Goal: Information Seeking & Learning: Learn about a topic

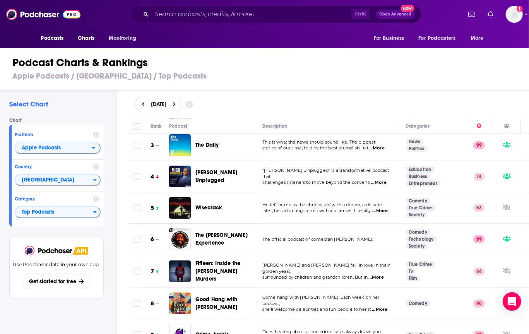
click at [207, 207] on span "Wisecrack" at bounding box center [209, 207] width 27 height 7
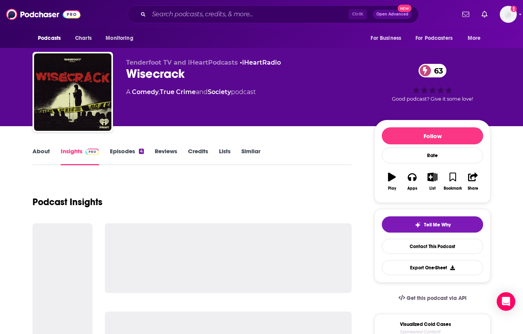
click at [156, 72] on div "Wisecrack 63" at bounding box center [244, 73] width 236 height 15
copy div "Wisecrack 63"
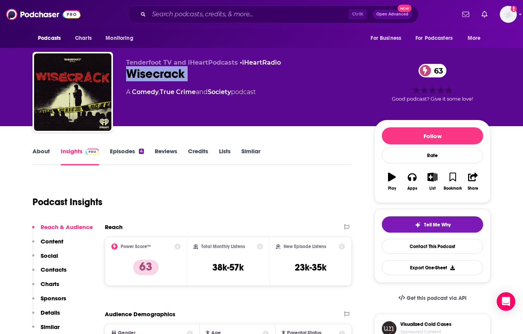
click at [50, 285] on p "Charts" at bounding box center [50, 283] width 19 height 7
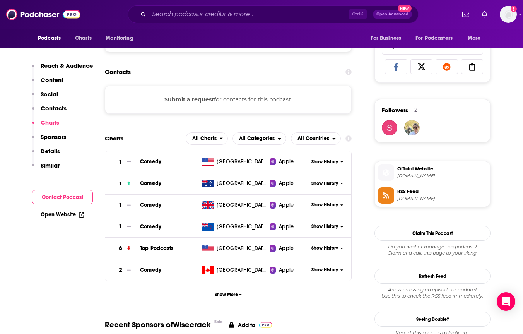
scroll to position [585, 0]
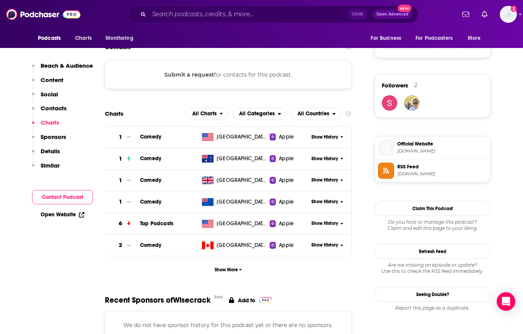
click at [329, 223] on span "Show History" at bounding box center [325, 223] width 27 height 7
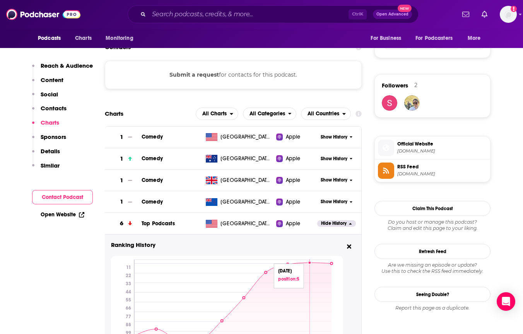
scroll to position [645, 0]
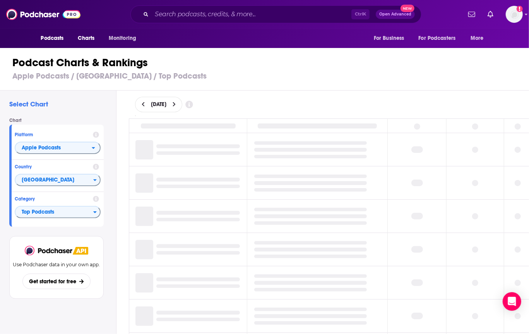
click at [176, 103] on icon at bounding box center [174, 104] width 3 height 5
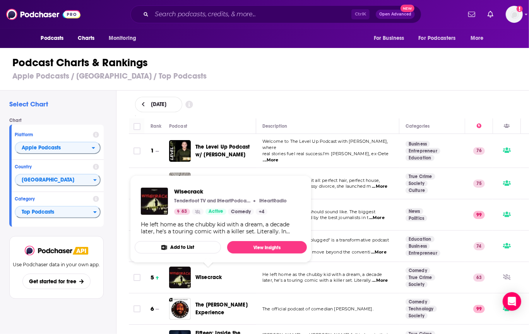
click at [207, 274] on span "Wisecrack" at bounding box center [209, 277] width 27 height 7
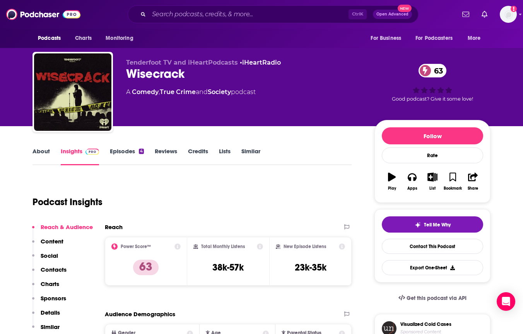
click at [56, 285] on p "Charts" at bounding box center [50, 283] width 19 height 7
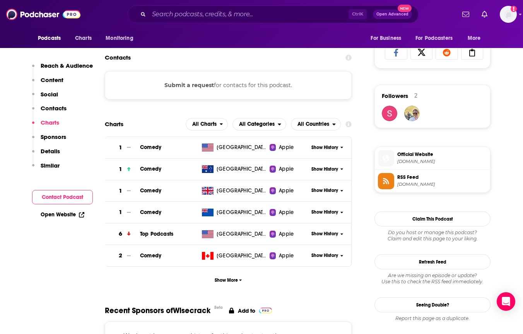
scroll to position [585, 0]
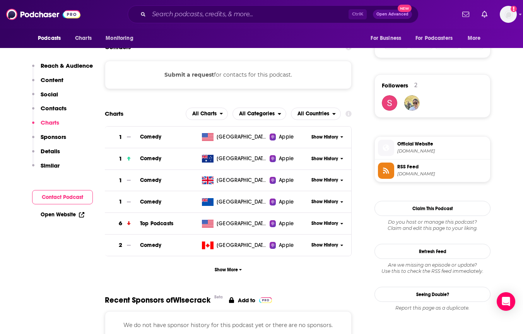
click at [317, 223] on span "Show History" at bounding box center [325, 223] width 27 height 7
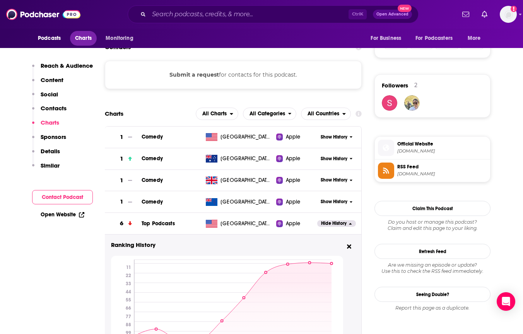
click at [90, 34] on span "Charts" at bounding box center [83, 38] width 17 height 11
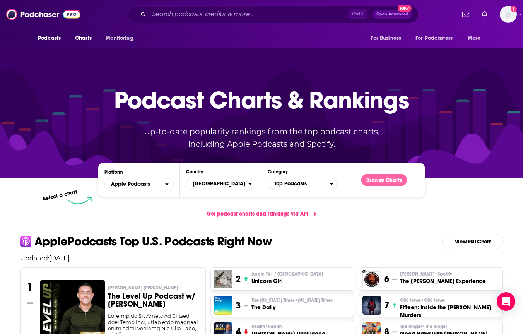
click at [393, 177] on button "Browse Charts" at bounding box center [385, 180] width 46 height 12
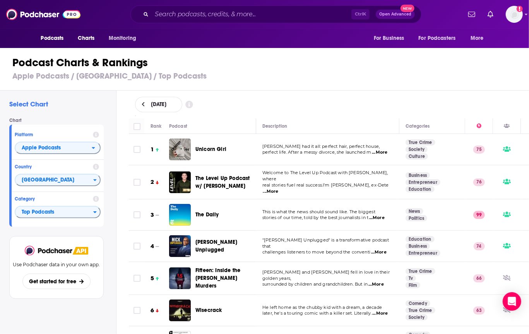
click at [220, 276] on span "Fifteen: Inside the [PERSON_NAME] Murders" at bounding box center [218, 278] width 45 height 22
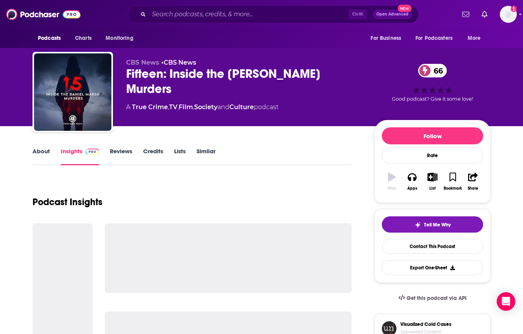
click at [182, 70] on div "Fifteen: Inside the Daniel Marsh Murders 66" at bounding box center [244, 81] width 236 height 30
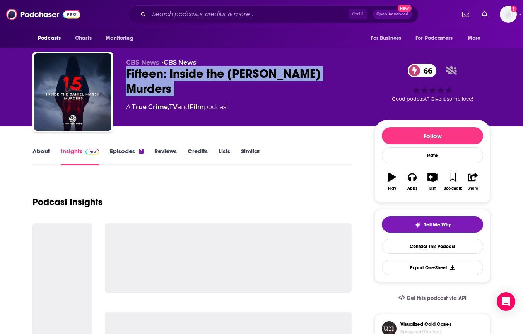
click at [182, 70] on div "Fifteen: Inside the Daniel Marsh Murders 66" at bounding box center [244, 81] width 236 height 30
copy div "Fifteen: Inside the Daniel Marsh Murders 66"
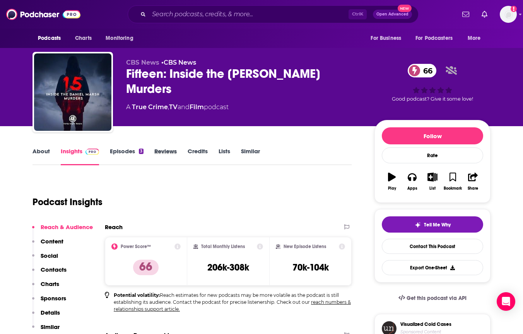
click at [183, 156] on div "Reviews" at bounding box center [170, 156] width 33 height 18
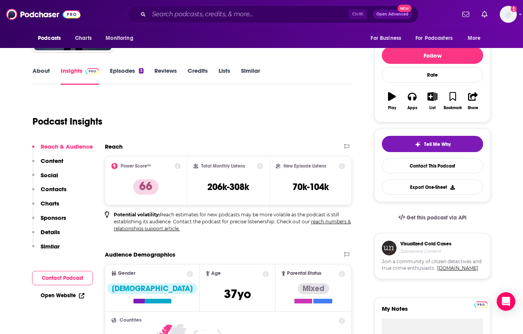
click at [55, 202] on p "Charts" at bounding box center [50, 203] width 19 height 7
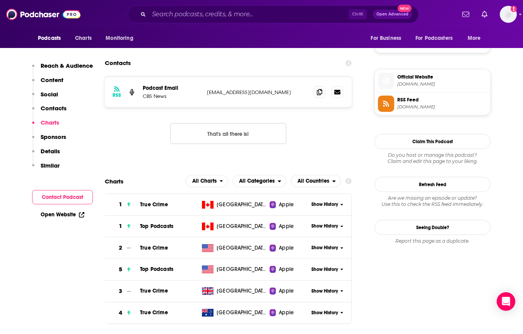
scroll to position [657, 0]
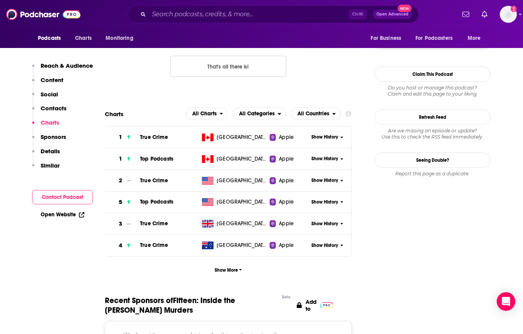
click at [328, 200] on span "Show History" at bounding box center [325, 202] width 27 height 7
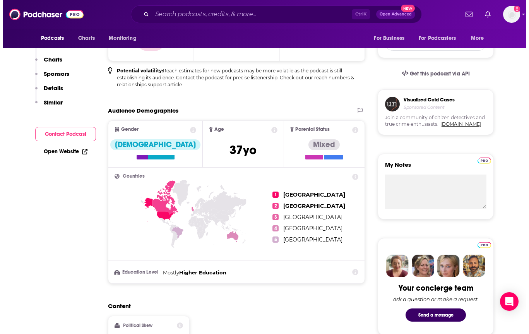
scroll to position [0, 0]
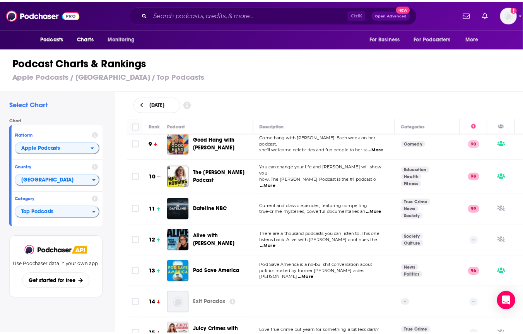
scroll to position [289, 0]
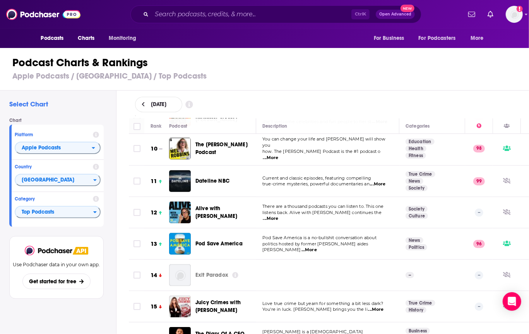
click at [213, 205] on span "Alive with [PERSON_NAME]" at bounding box center [217, 212] width 42 height 14
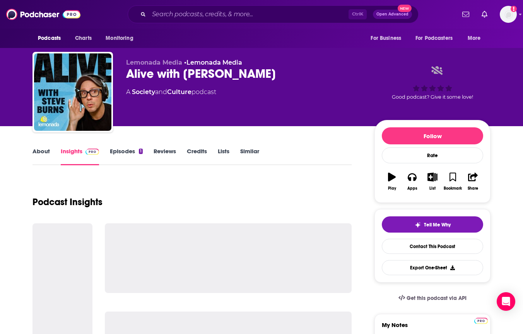
click at [154, 71] on div "Alive with [PERSON_NAME]" at bounding box center [244, 73] width 236 height 15
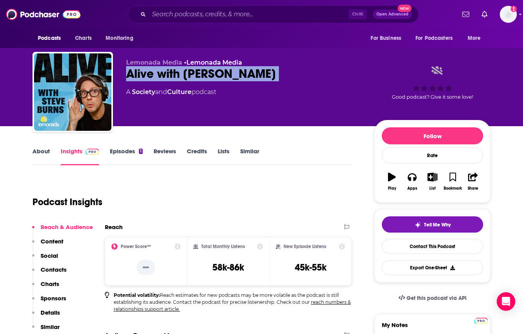
copy div "Alive with [PERSON_NAME]"
click at [46, 282] on p "Charts" at bounding box center [50, 283] width 19 height 7
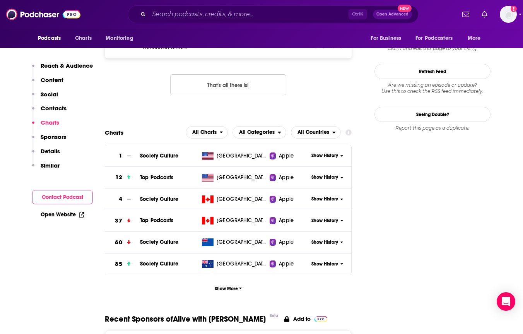
scroll to position [657, 0]
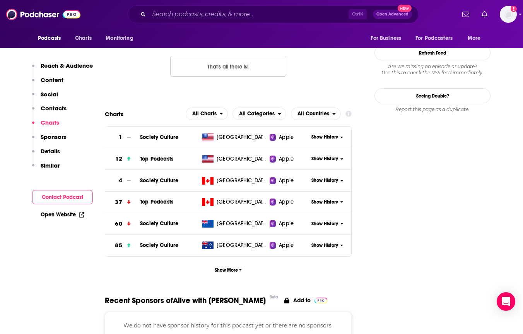
click at [319, 158] on span "Show History" at bounding box center [325, 159] width 27 height 7
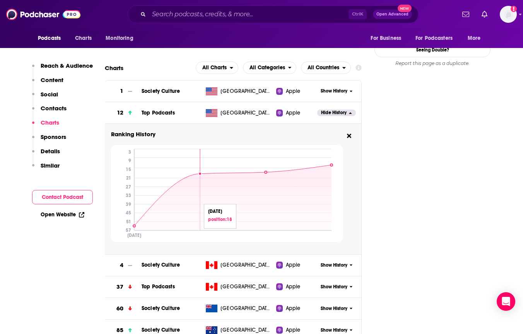
scroll to position [704, 0]
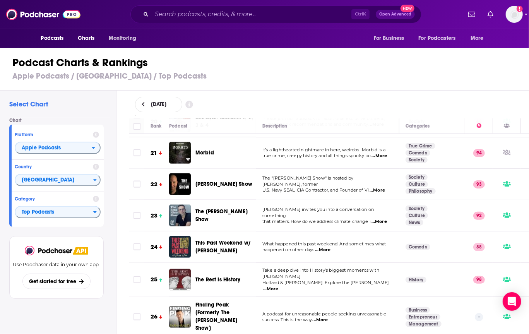
scroll to position [630, 0]
click at [218, 174] on div "[PERSON_NAME] Show" at bounding box center [229, 185] width 67 height 22
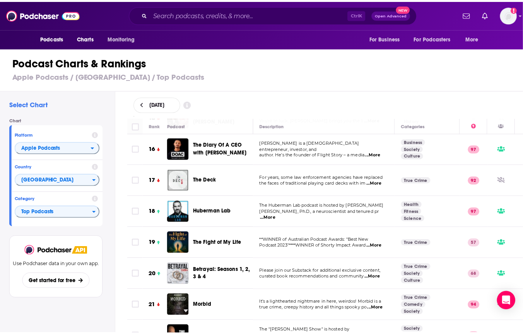
scroll to position [478, 0]
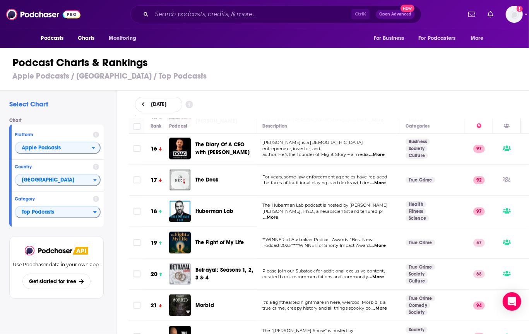
click at [226, 239] on span "The Fight of My Life" at bounding box center [220, 242] width 48 height 7
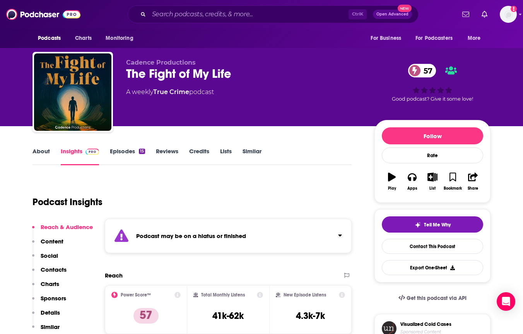
click at [176, 69] on div "The Fight of My Life 57" at bounding box center [244, 73] width 236 height 15
click at [175, 72] on div "The Fight of My Life 57" at bounding box center [244, 73] width 236 height 15
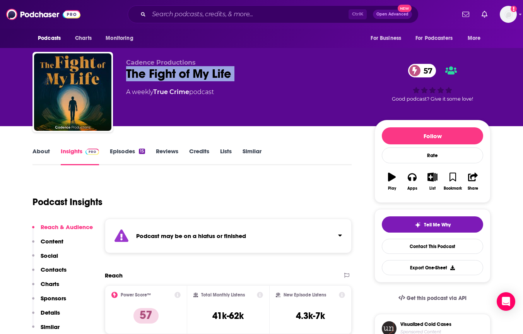
click at [51, 281] on p "Charts" at bounding box center [50, 283] width 19 height 7
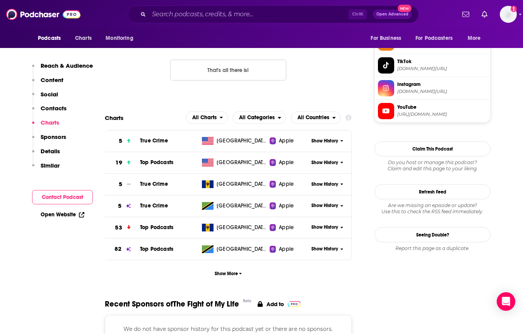
scroll to position [725, 0]
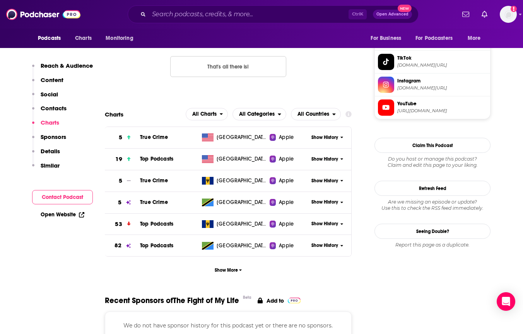
click at [328, 156] on span "Show History" at bounding box center [325, 159] width 27 height 7
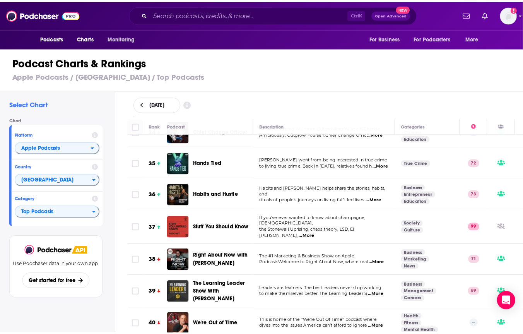
scroll to position [1027, 13]
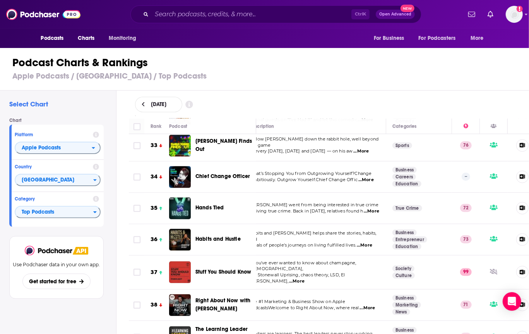
click at [209, 204] on span "Hands Tied" at bounding box center [210, 207] width 29 height 7
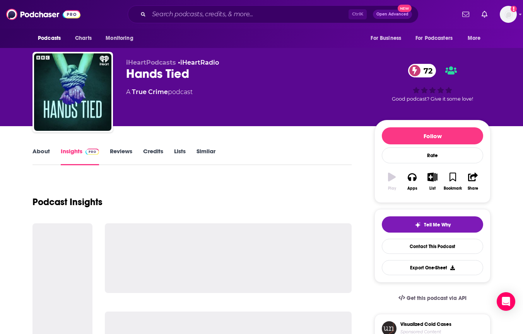
click at [178, 75] on div "Hands Tied 72" at bounding box center [244, 73] width 236 height 15
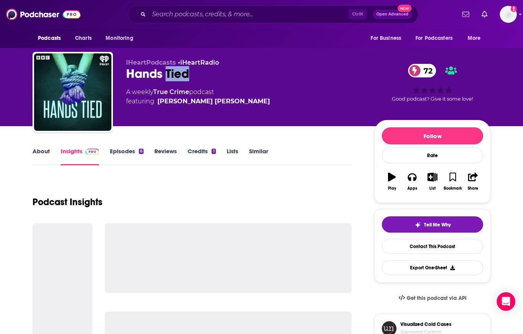
click at [178, 75] on div "Hands Tied 72" at bounding box center [244, 73] width 236 height 15
copy div "Hands Tied 72"
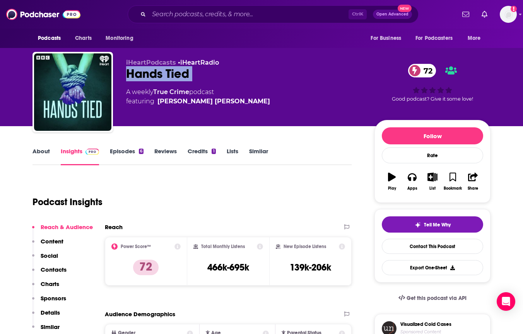
click at [53, 283] on p "Charts" at bounding box center [50, 283] width 19 height 7
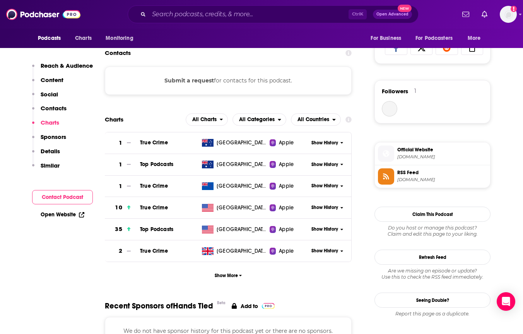
scroll to position [585, 0]
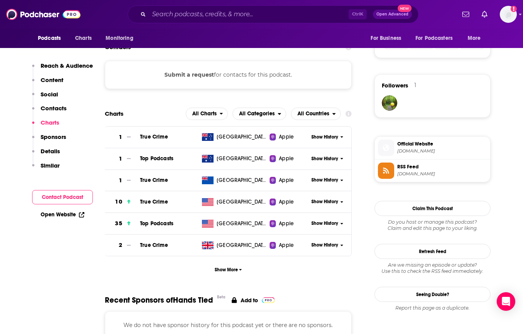
click at [329, 221] on span "Show History" at bounding box center [325, 223] width 27 height 7
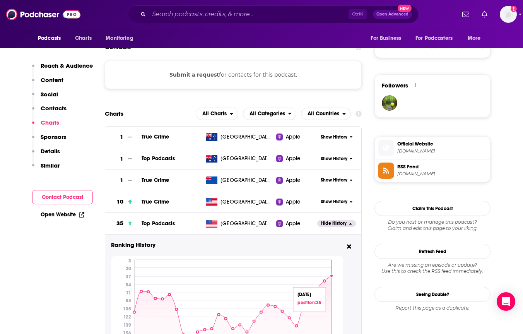
scroll to position [647, 0]
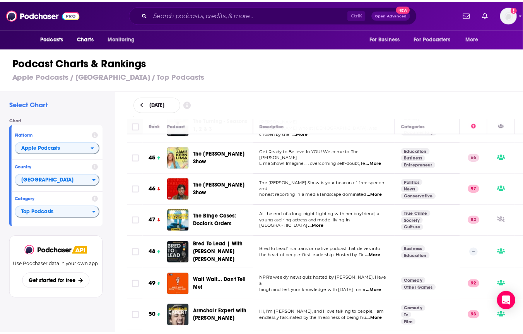
scroll to position [1410, 0]
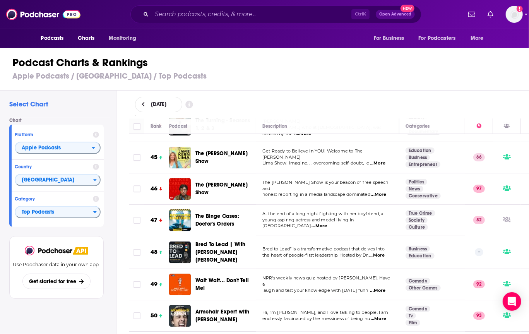
click at [232, 241] on span "Bred To Lead | With [PERSON_NAME] [PERSON_NAME]" at bounding box center [221, 252] width 50 height 22
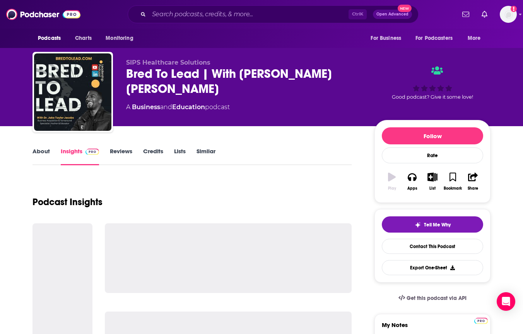
click at [202, 72] on div "Bred To Lead | With [PERSON_NAME] [PERSON_NAME]" at bounding box center [244, 81] width 236 height 30
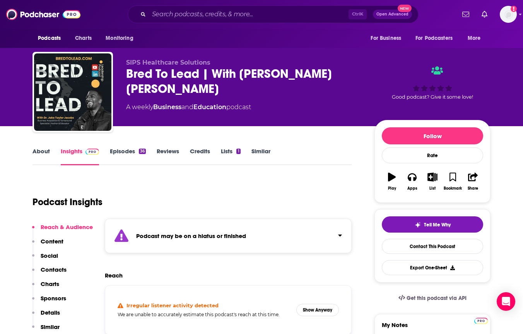
click at [202, 72] on div "Bred To Lead | With [PERSON_NAME] [PERSON_NAME]" at bounding box center [244, 81] width 236 height 30
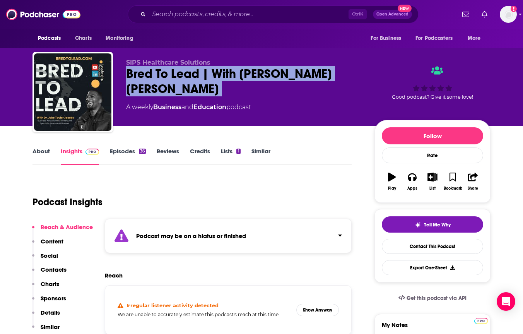
copy div "Bred To Lead | With [PERSON_NAME] [PERSON_NAME]"
click at [52, 280] on p "Charts" at bounding box center [50, 283] width 19 height 7
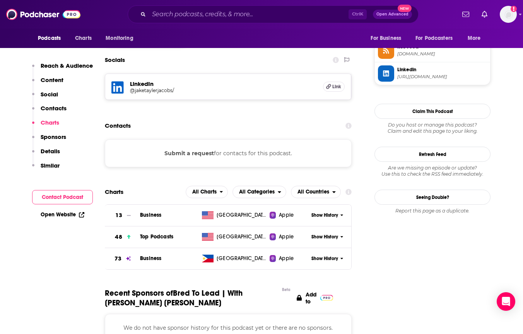
scroll to position [754, 0]
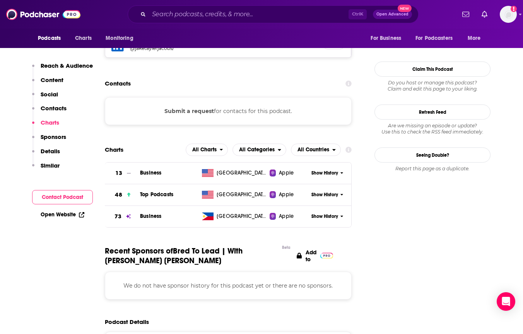
click at [318, 192] on span "Show History" at bounding box center [325, 195] width 27 height 7
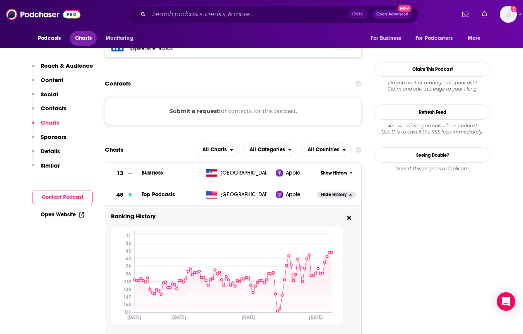
click at [85, 40] on span "Charts" at bounding box center [83, 38] width 17 height 11
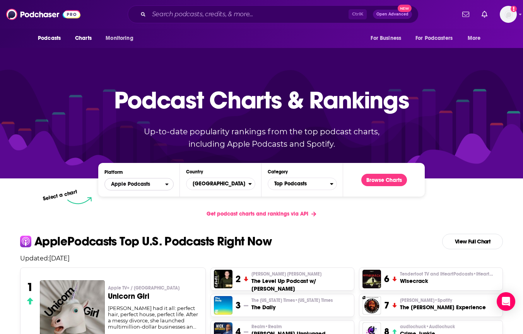
click at [171, 185] on div "open menu" at bounding box center [169, 184] width 8 height 5
click at [156, 208] on span "Spotify" at bounding box center [138, 208] width 59 height 5
click at [378, 181] on button "Browse Charts" at bounding box center [385, 180] width 46 height 12
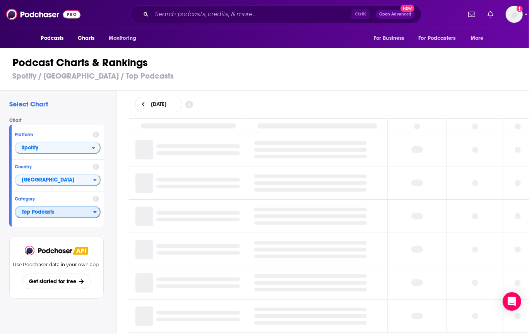
click at [91, 209] on span "Top Podcasts" at bounding box center [54, 212] width 78 height 13
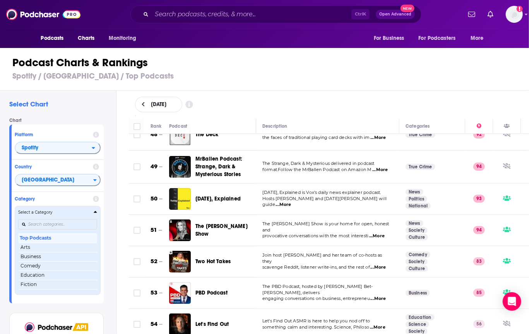
scroll to position [1513, 0]
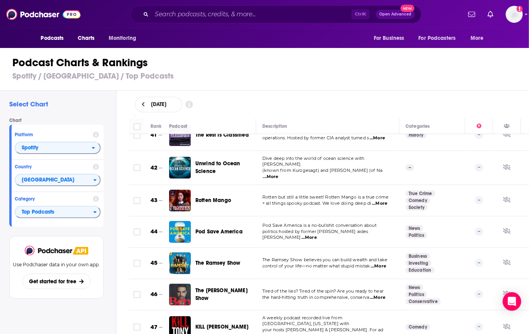
scroll to position [1372, 0]
